Goal: Check status: Check status

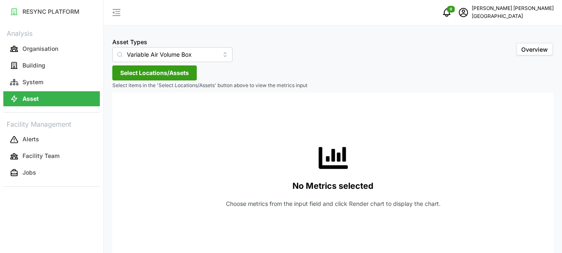
click at [171, 72] on span "Select Locations/Assets" at bounding box center [154, 73] width 69 height 14
click at [126, 110] on icon at bounding box center [123, 110] width 7 height 7
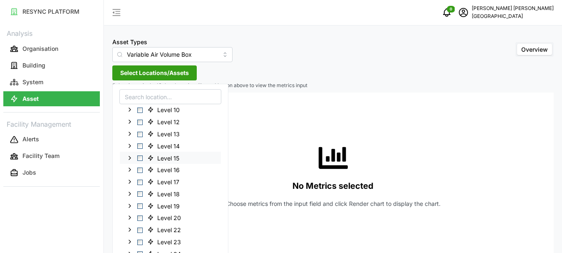
scroll to position [125, 0]
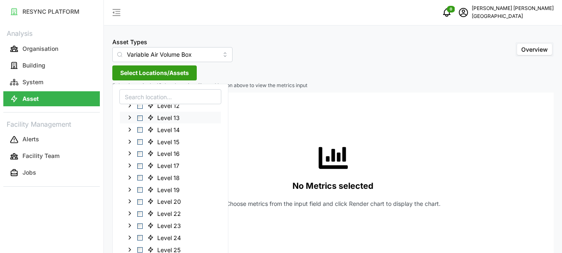
click at [143, 117] on div "Level 13" at bounding box center [170, 117] width 101 height 12
click at [139, 118] on span "Select Level 13" at bounding box center [139, 117] width 5 height 5
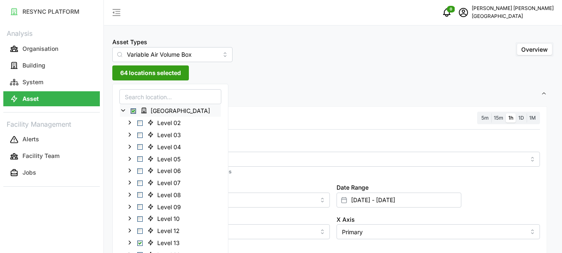
click at [165, 71] on span "64 locations selected" at bounding box center [150, 73] width 61 height 14
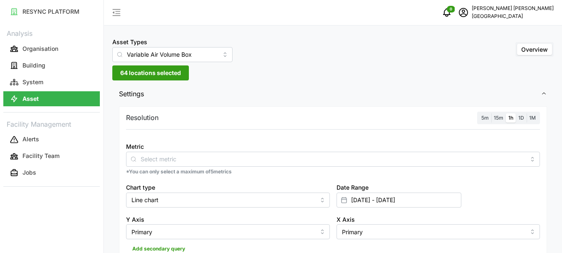
click at [511, 119] on span "1h" at bounding box center [511, 117] width 5 height 6
click at [506, 113] on input "1h" at bounding box center [506, 113] width 0 height 0
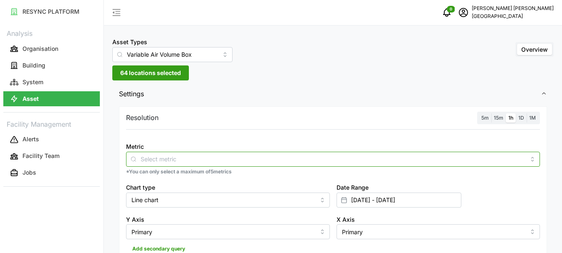
click at [163, 157] on input "Metric" at bounding box center [333, 158] width 385 height 9
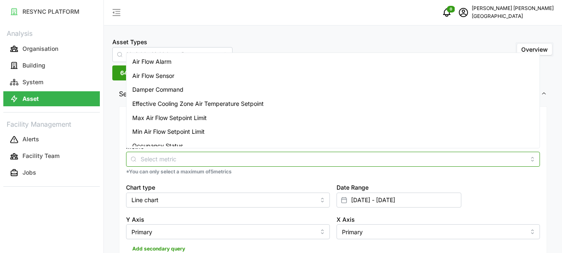
click at [165, 77] on span "Air Flow Sensor" at bounding box center [153, 75] width 42 height 9
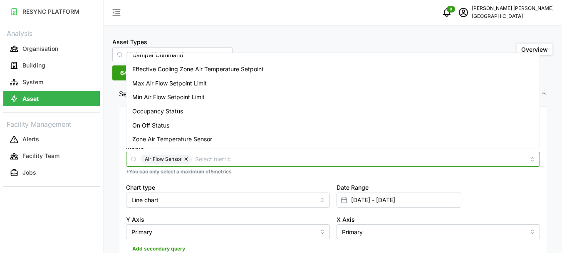
click at [172, 139] on span "Zone Air Temperature Sensor" at bounding box center [172, 138] width 80 height 9
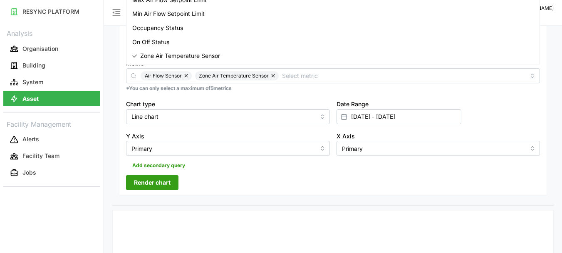
click at [344, 115] on icon at bounding box center [344, 116] width 7 height 7
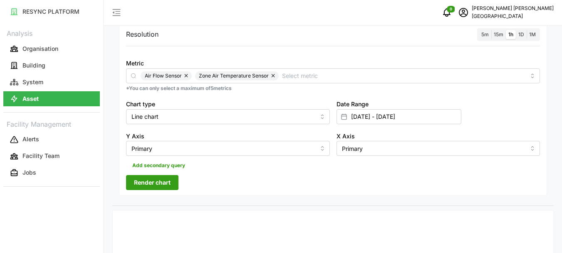
click at [344, 118] on icon at bounding box center [344, 116] width 7 height 7
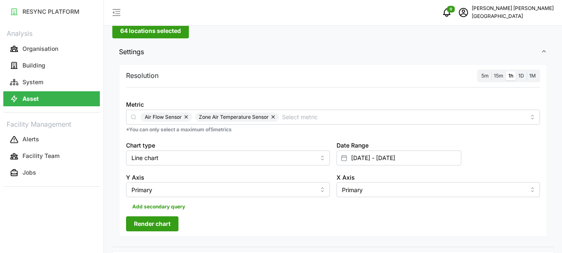
scroll to position [42, 0]
click at [345, 157] on line at bounding box center [344, 157] width 5 height 0
click at [345, 159] on icon at bounding box center [344, 158] width 7 height 7
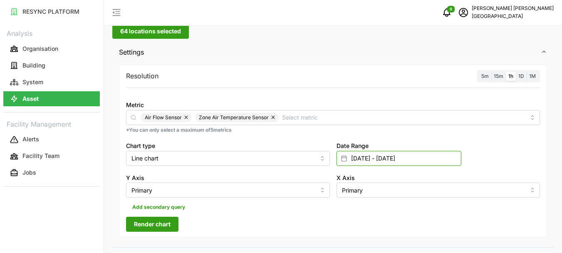
click at [408, 157] on input "[DATE] - [DATE]" at bounding box center [399, 158] width 125 height 15
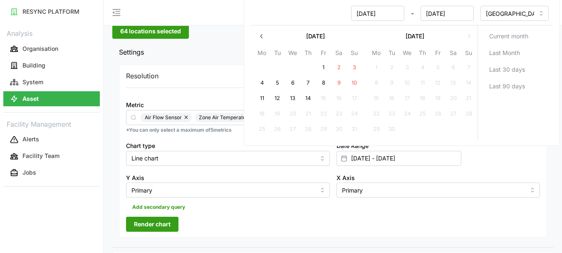
scroll to position [0, 0]
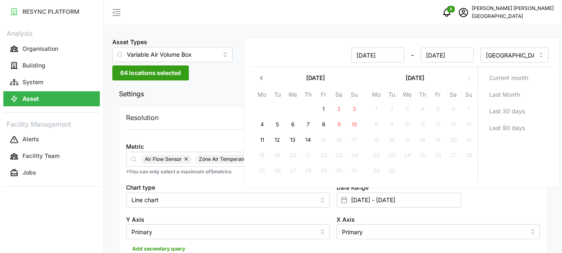
click at [310, 138] on button "14" at bounding box center [308, 140] width 15 height 15
type input "[DATE] - [DATE]"
type input "[DATE]"
click at [358, 54] on input "[DATE]" at bounding box center [377, 54] width 53 height 15
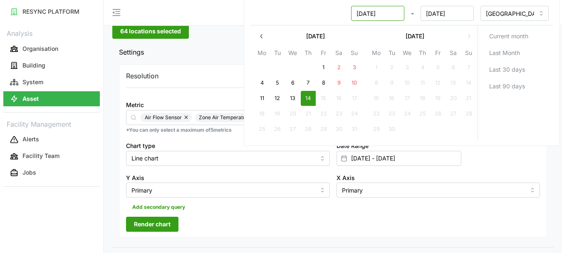
type input "[DATE]"
click at [160, 220] on span "Render chart" at bounding box center [152, 224] width 37 height 14
type input "[DATE] - [DATE]"
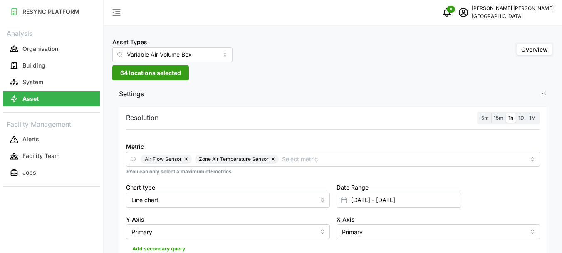
click at [155, 69] on span "64 locations selected" at bounding box center [150, 73] width 61 height 14
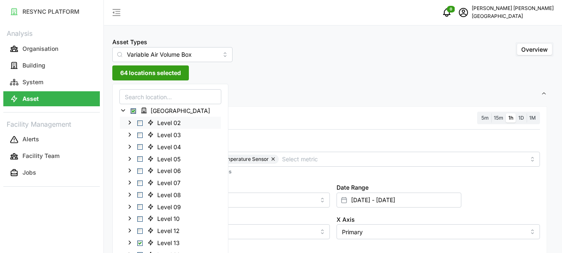
click at [139, 122] on span "Select Level 02" at bounding box center [139, 122] width 5 height 5
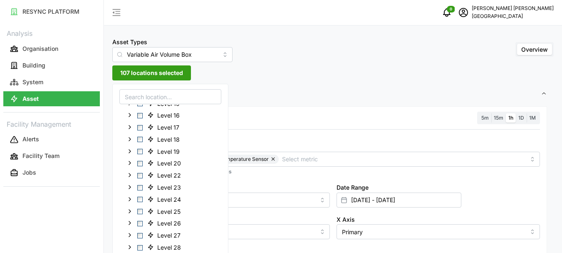
scroll to position [208, 0]
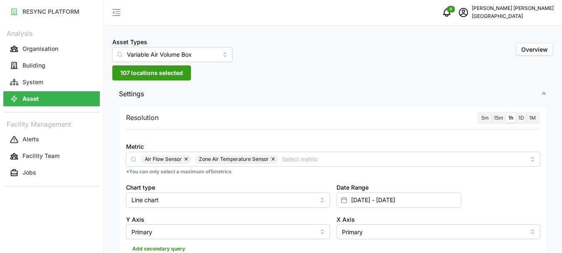
click at [447, 122] on div "Resolution 5m 15m 1h 1D 1M" at bounding box center [333, 118] width 414 height 13
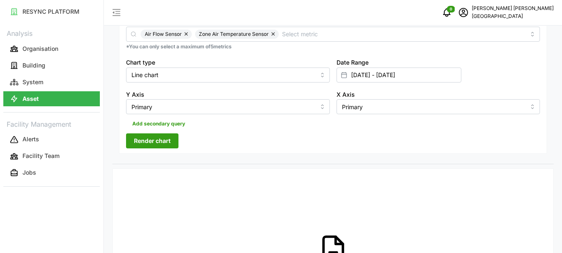
click at [161, 141] on span "Render chart" at bounding box center [152, 141] width 37 height 14
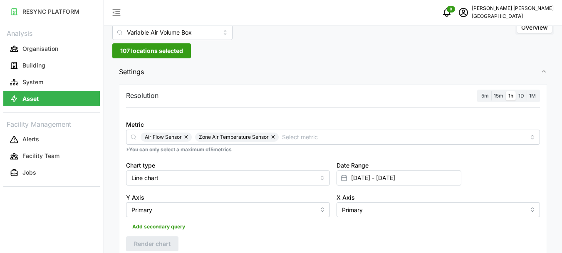
scroll to position [0, 0]
